Goal: Check status

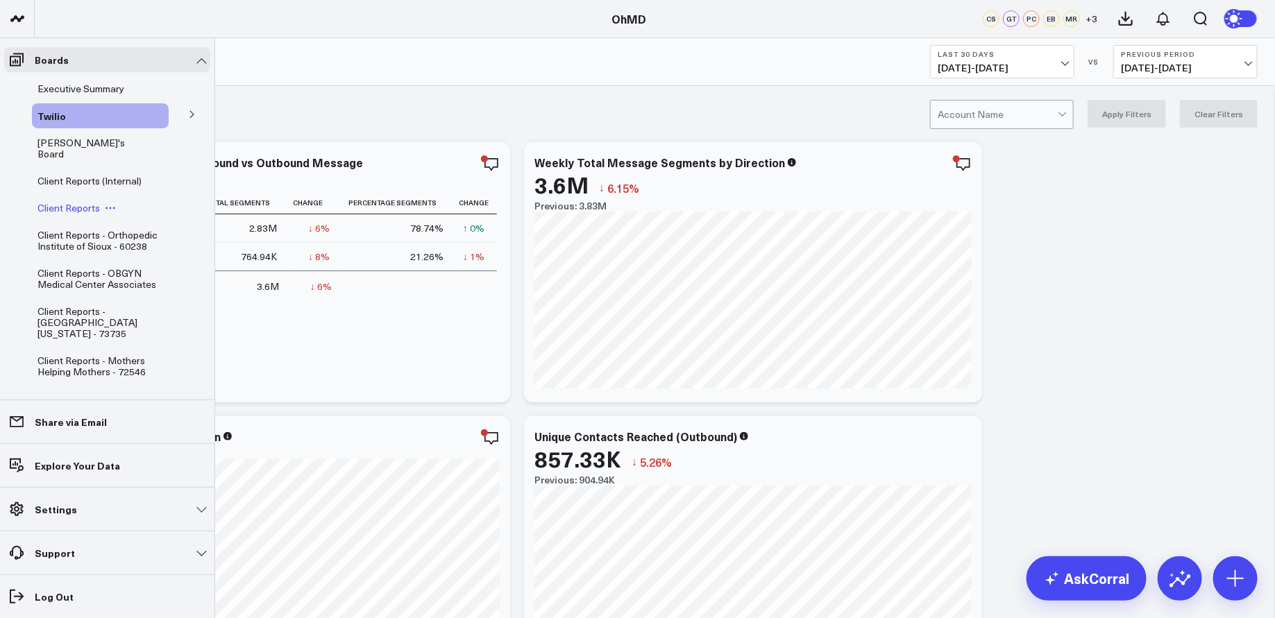
click at [78, 201] on span "Client Reports" at bounding box center [68, 207] width 62 height 13
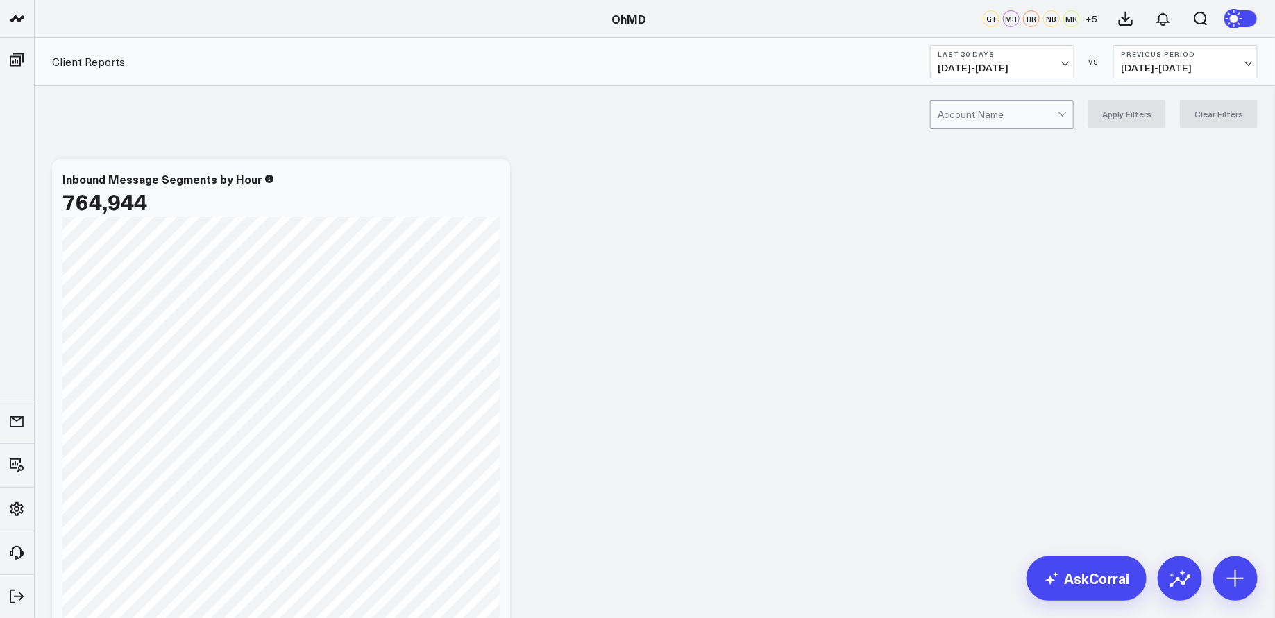
click at [986, 119] on div at bounding box center [998, 115] width 120 height 28
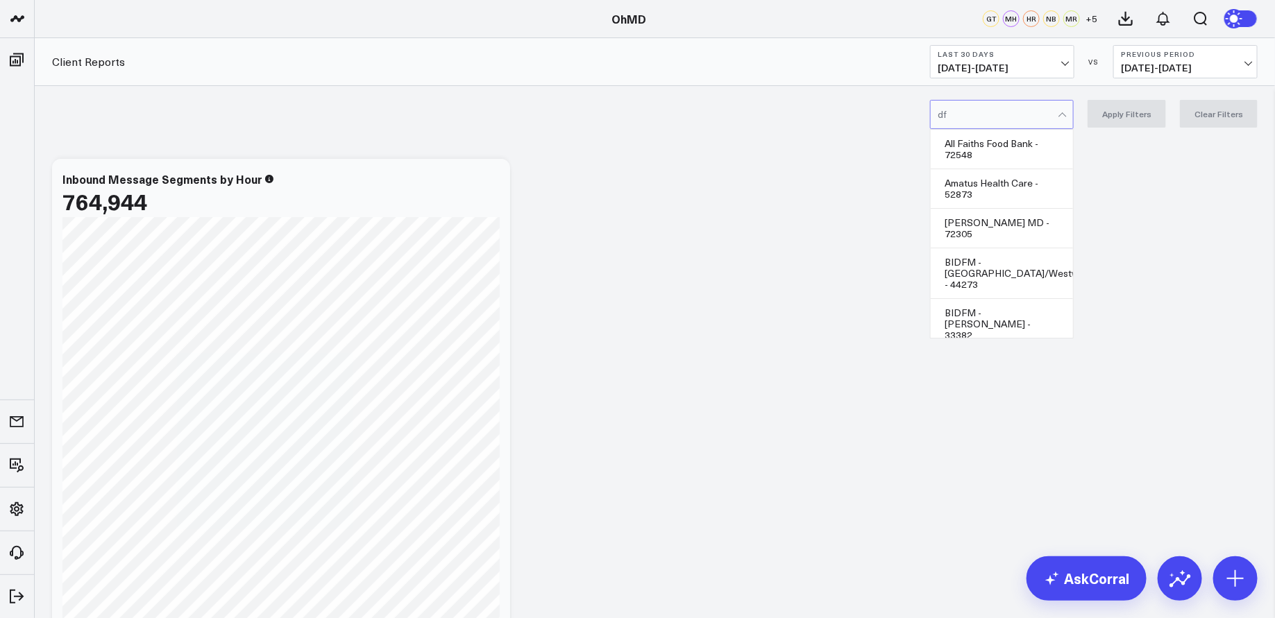
type input "dfc"
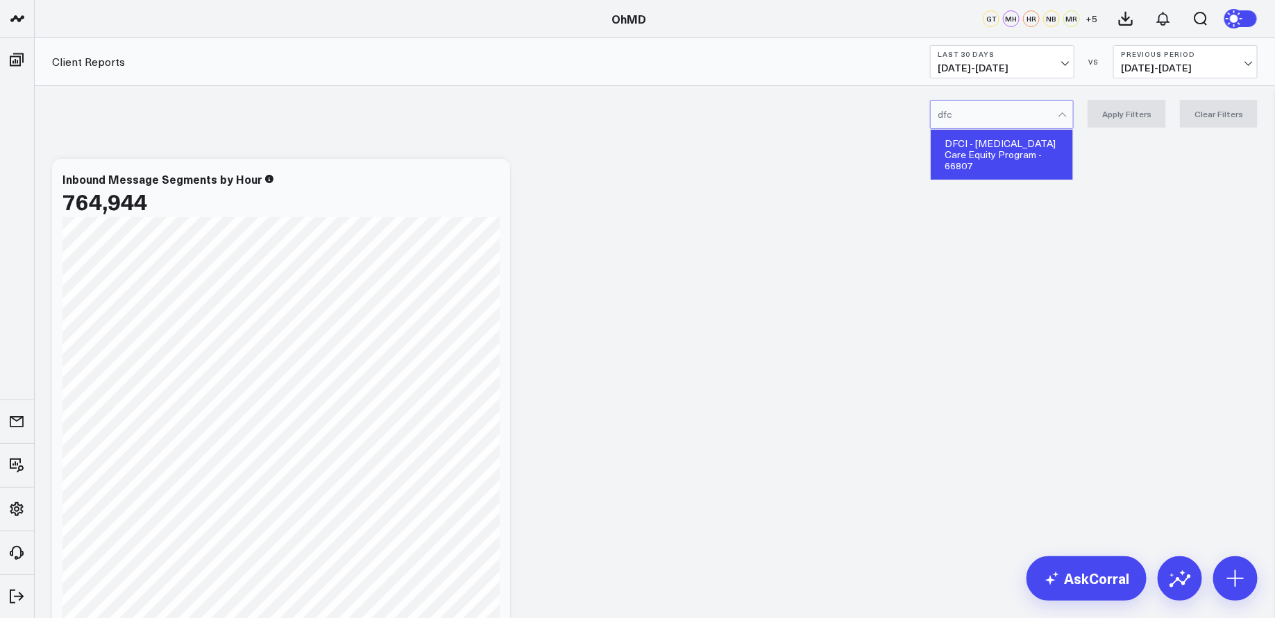
click at [978, 157] on div "DFCI - [MEDICAL_DATA] Care Equity Program - 66807" at bounding box center [1002, 155] width 142 height 50
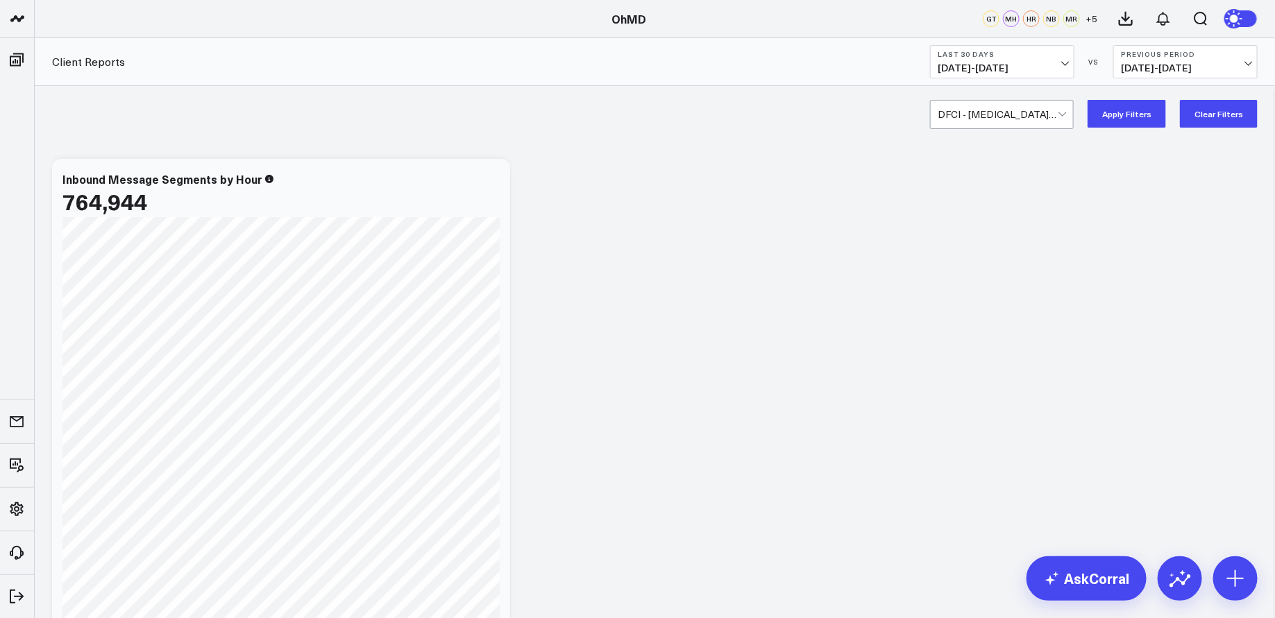
click at [1019, 112] on button "Apply Filters" at bounding box center [1126, 114] width 78 height 28
click at [1019, 60] on button "Last 30 Days [DATE] - [DATE]" at bounding box center [1002, 61] width 144 height 33
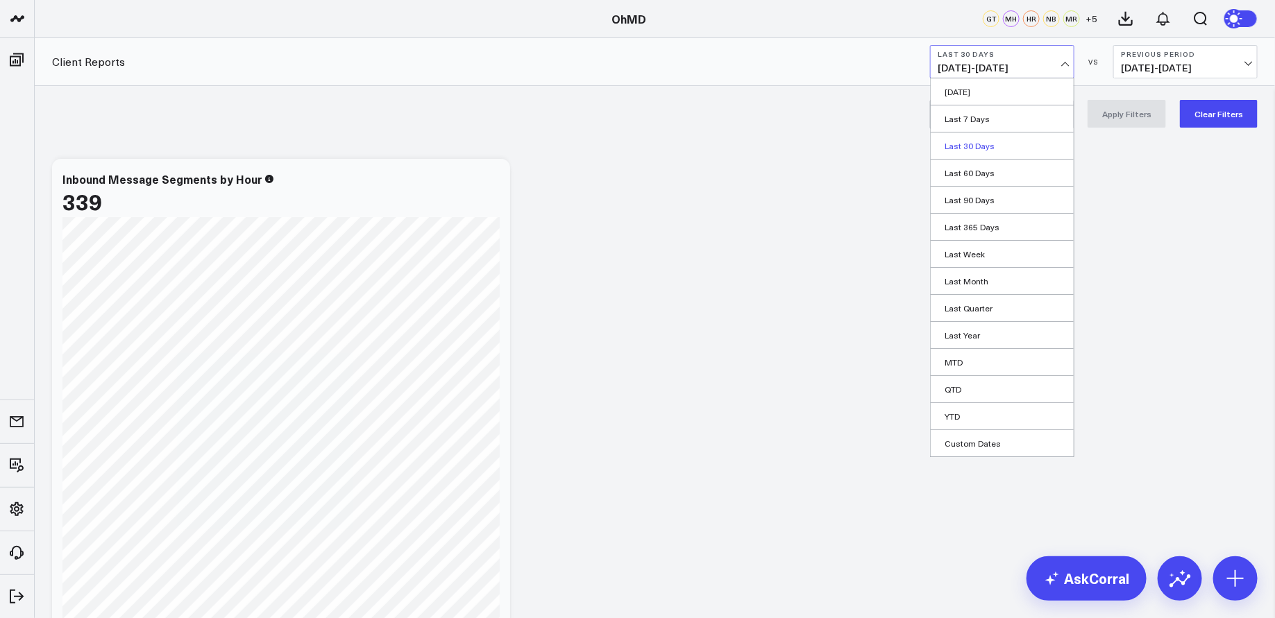
click at [982, 142] on link "Last 30 Days" at bounding box center [1002, 146] width 143 height 26
